Goal: Task Accomplishment & Management: Use online tool/utility

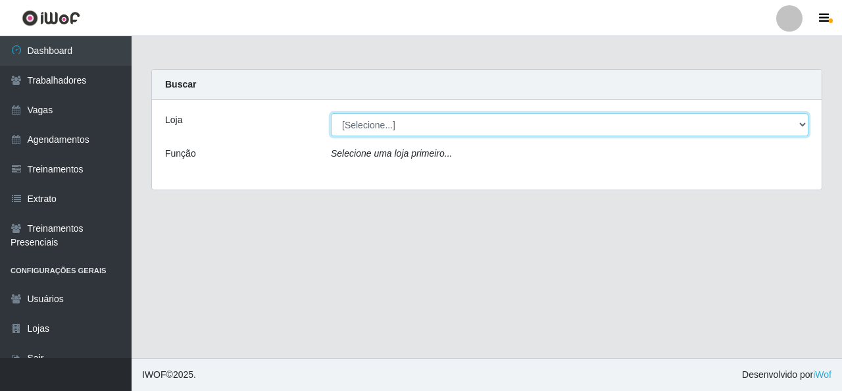
click at [662, 126] on select "[Selecione...] Rede Econômico - Malvinas Rede Econômico - Prata" at bounding box center [570, 124] width 478 height 23
select select "194"
click at [331, 113] on select "[Selecione...] Rede Econômico - Malvinas Rede Econômico - Prata" at bounding box center [570, 124] width 478 height 23
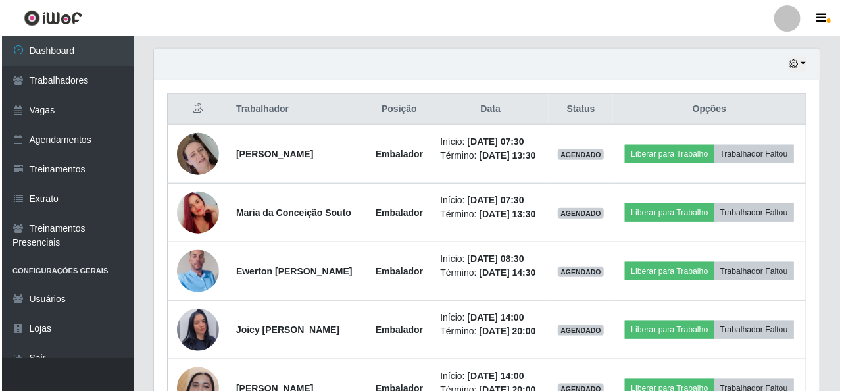
scroll to position [461, 0]
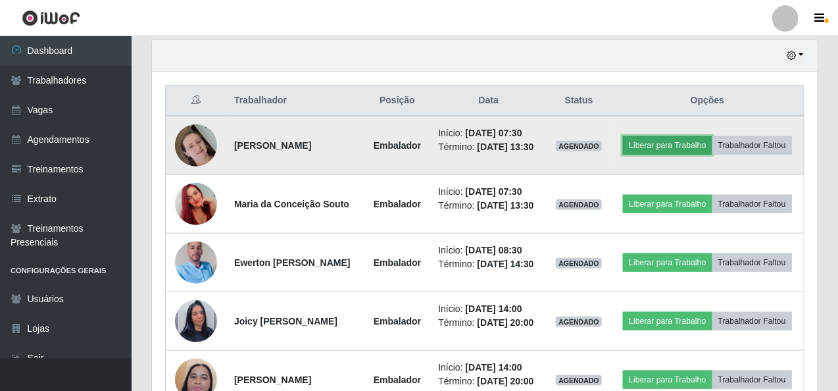
click at [684, 136] on button "Liberar para Trabalho" at bounding box center [667, 145] width 89 height 18
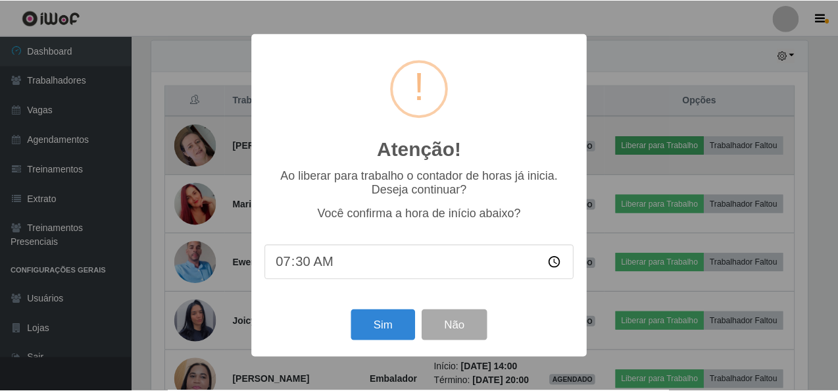
scroll to position [273, 661]
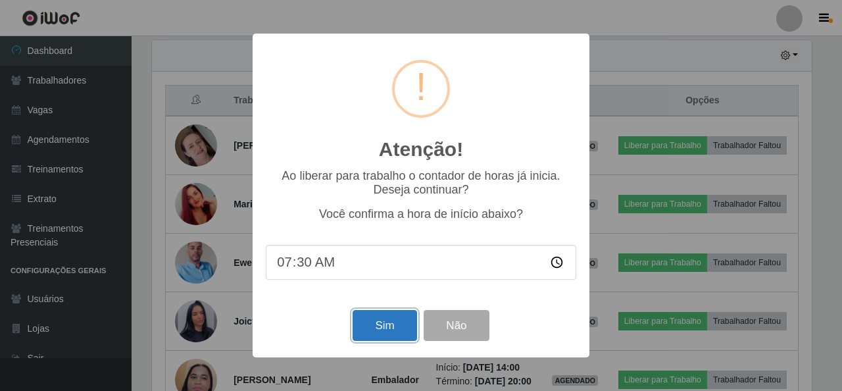
click at [387, 329] on button "Sim" at bounding box center [385, 325] width 64 height 31
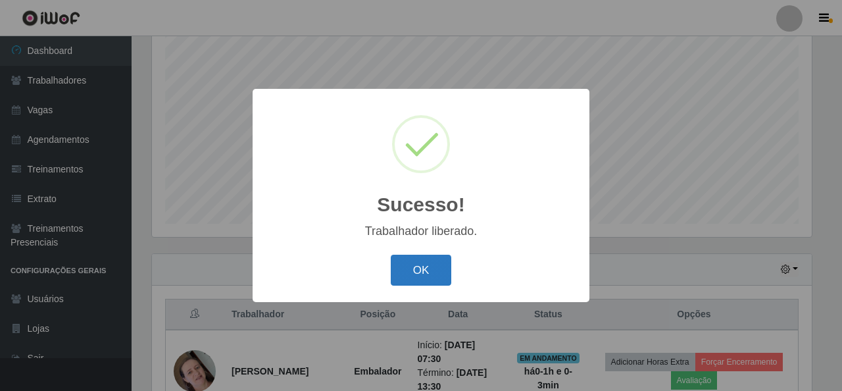
click at [424, 261] on button "OK" at bounding box center [421, 270] width 61 height 31
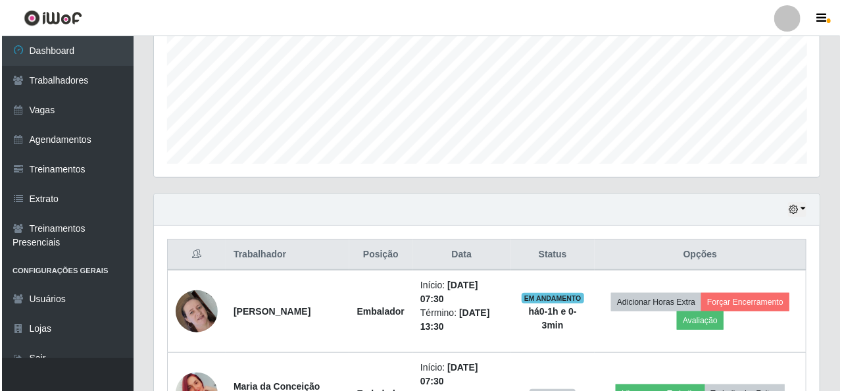
scroll to position [510, 0]
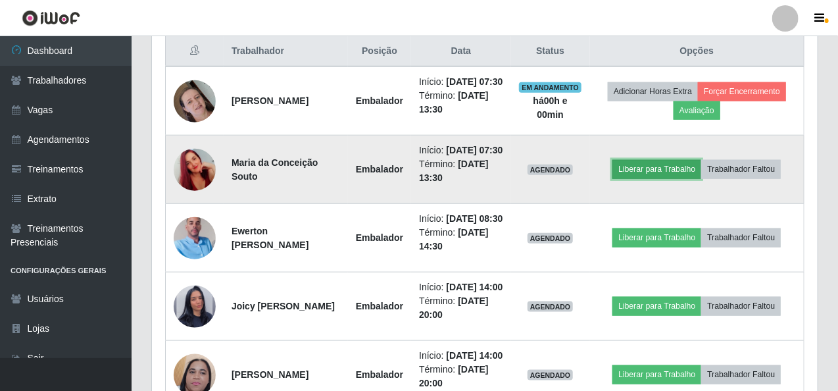
click at [679, 178] on button "Liberar para Trabalho" at bounding box center [656, 169] width 89 height 18
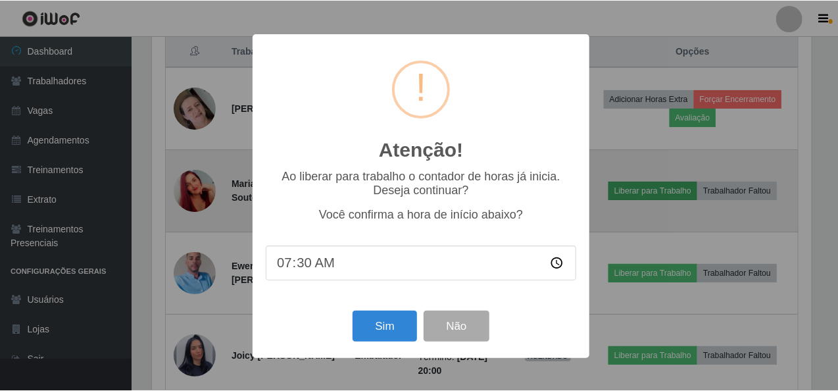
scroll to position [273, 661]
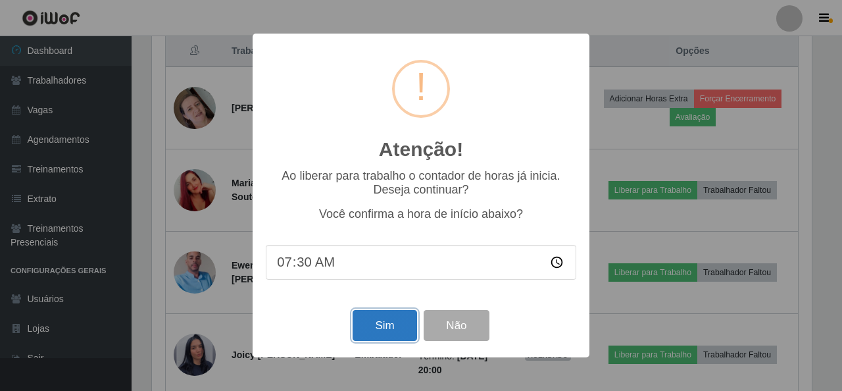
click at [391, 335] on button "Sim" at bounding box center [385, 325] width 64 height 31
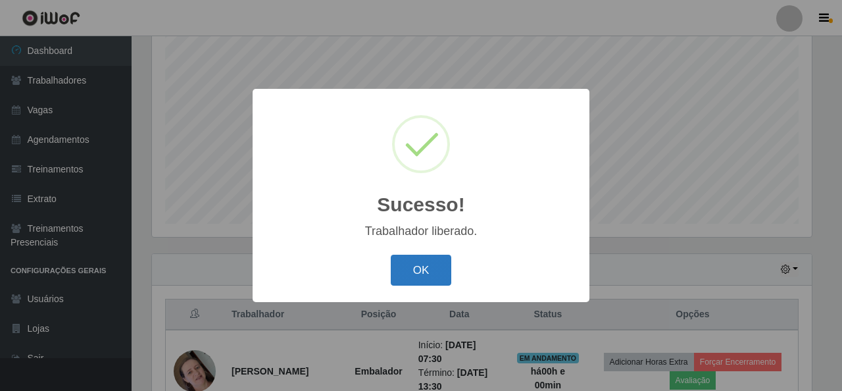
click at [437, 269] on button "OK" at bounding box center [421, 270] width 61 height 31
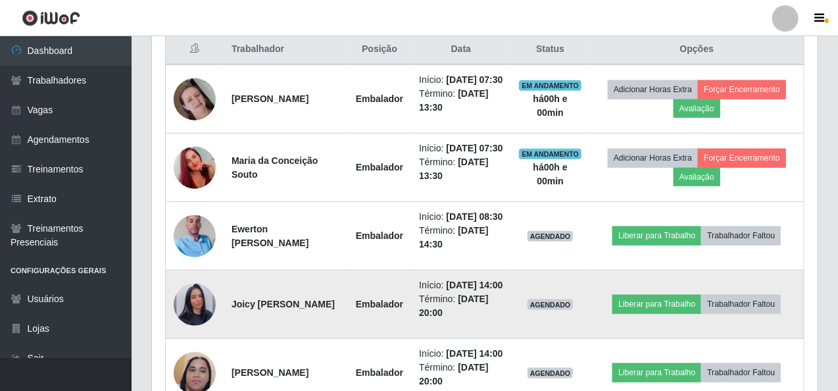
scroll to position [576, 0]
